Goal: Information Seeking & Learning: Find contact information

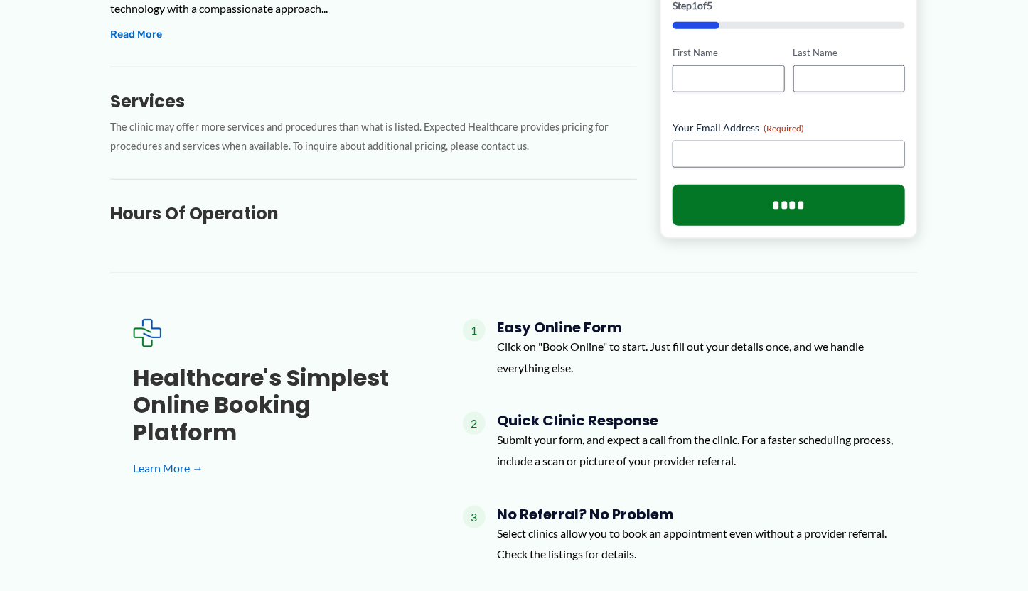
scroll to position [593, 0]
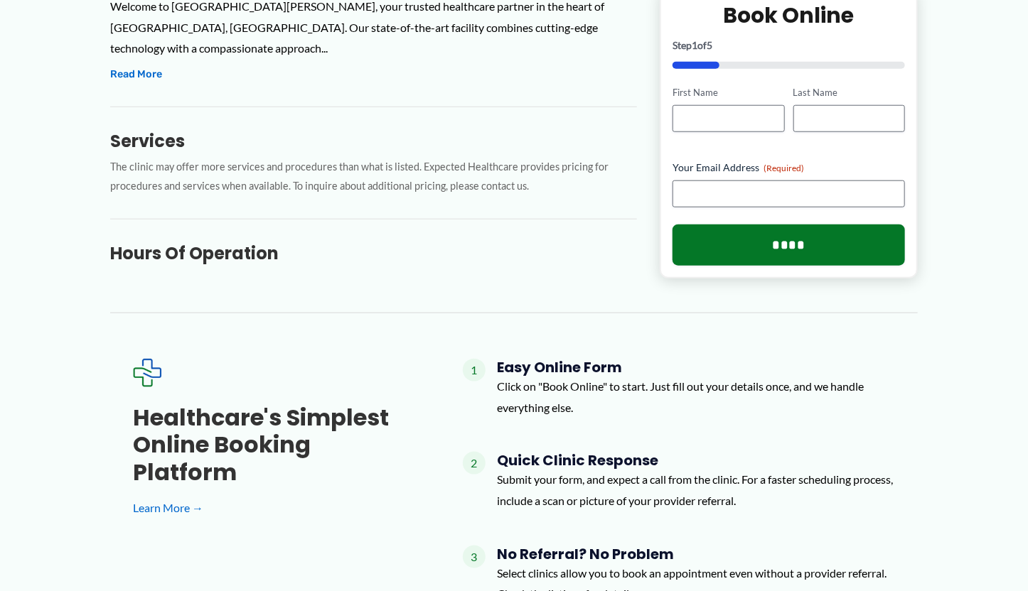
click at [146, 242] on h3 "Hours of Operation" at bounding box center [373, 253] width 527 height 22
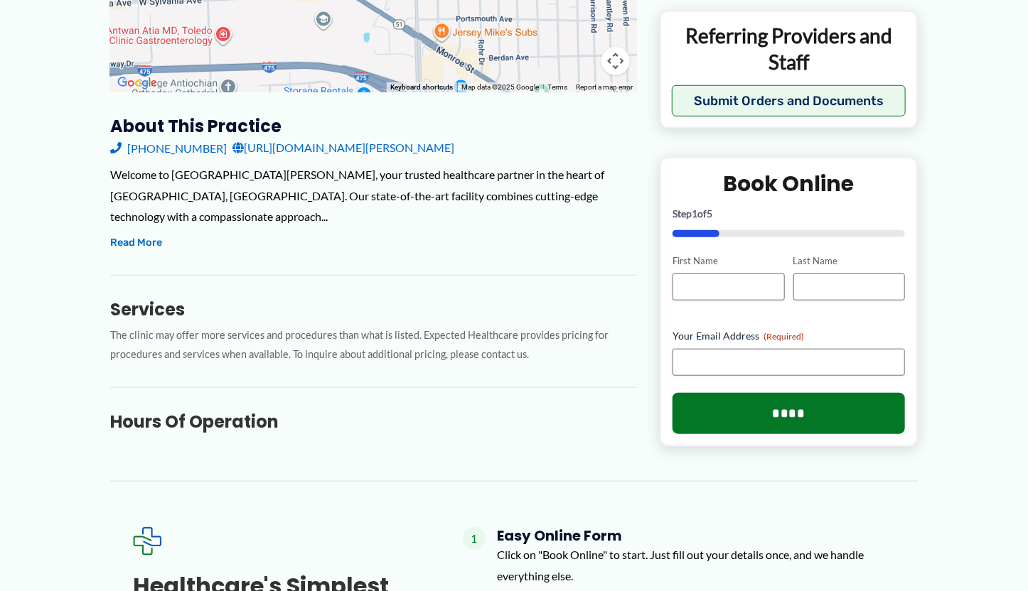
scroll to position [422, 0]
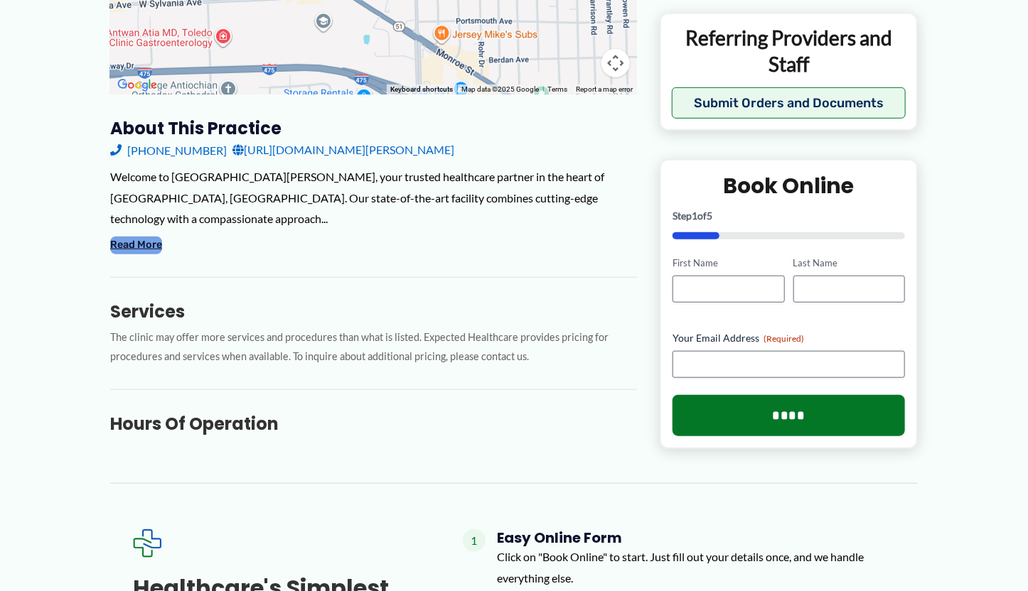
click at [145, 237] on button "Read More" at bounding box center [136, 245] width 52 height 17
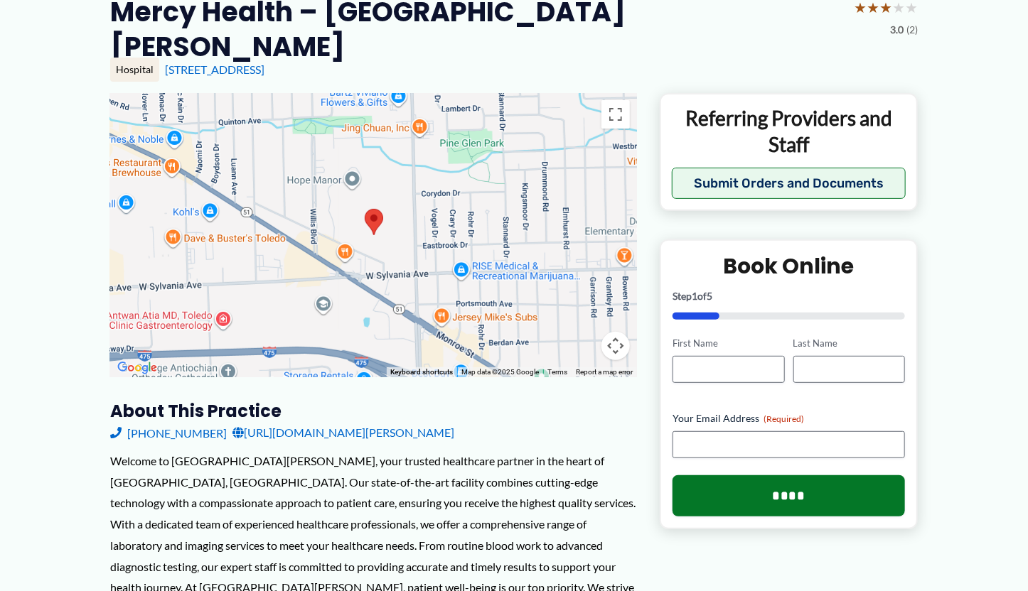
scroll to position [142, 0]
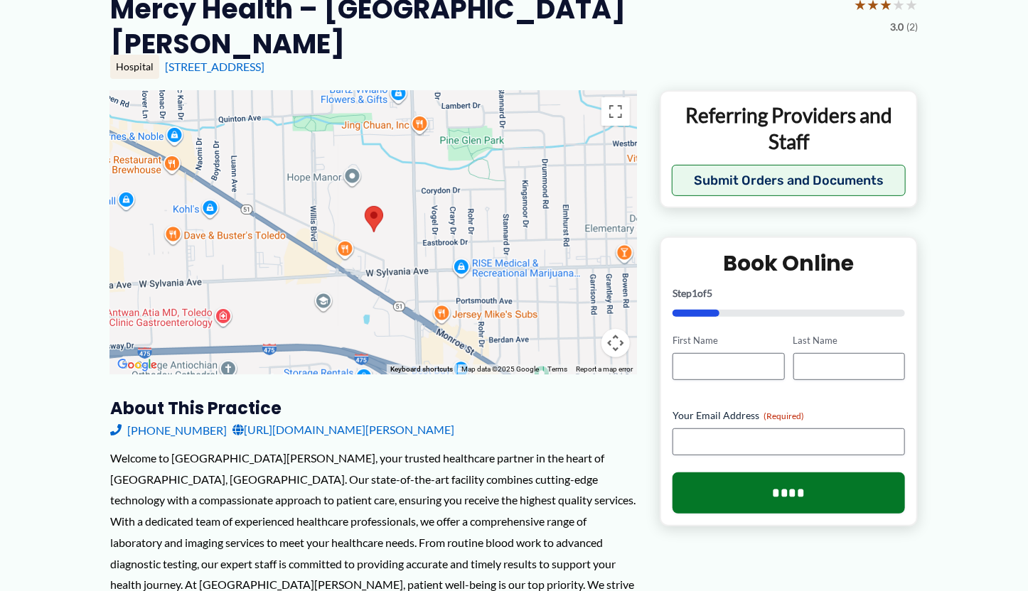
click at [404, 419] on link "[URL][DOMAIN_NAME][PERSON_NAME]" at bounding box center [343, 429] width 222 height 21
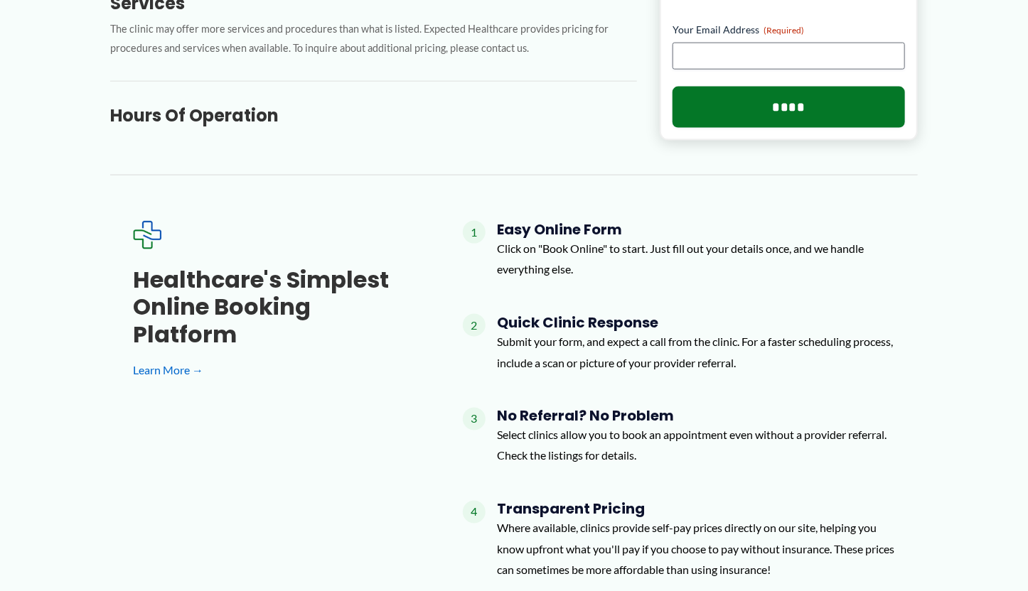
scroll to position [881, 0]
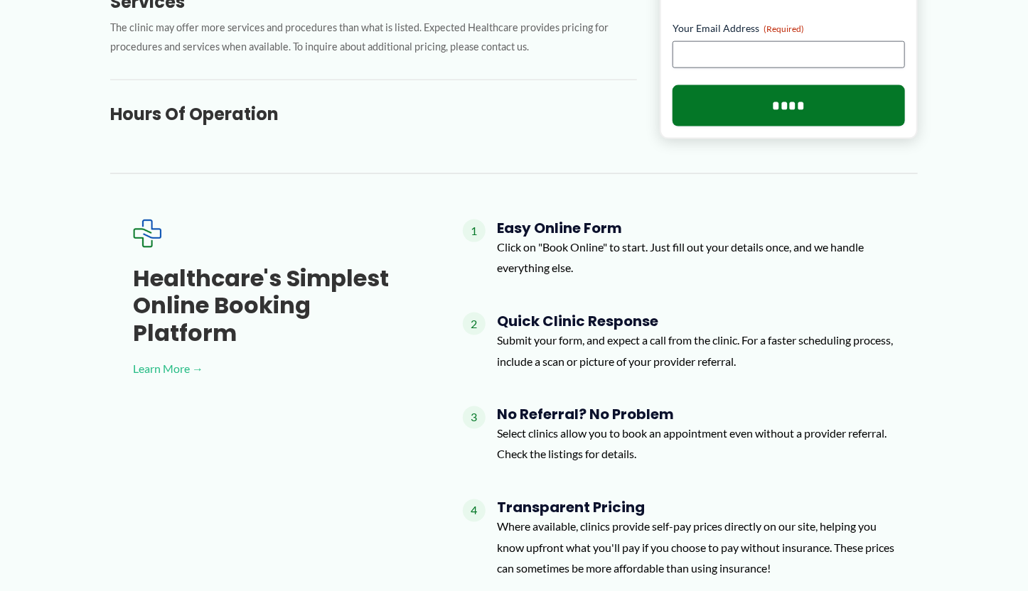
click at [162, 358] on link "Learn More →" at bounding box center [275, 368] width 284 height 21
